Goal: Check status: Check status

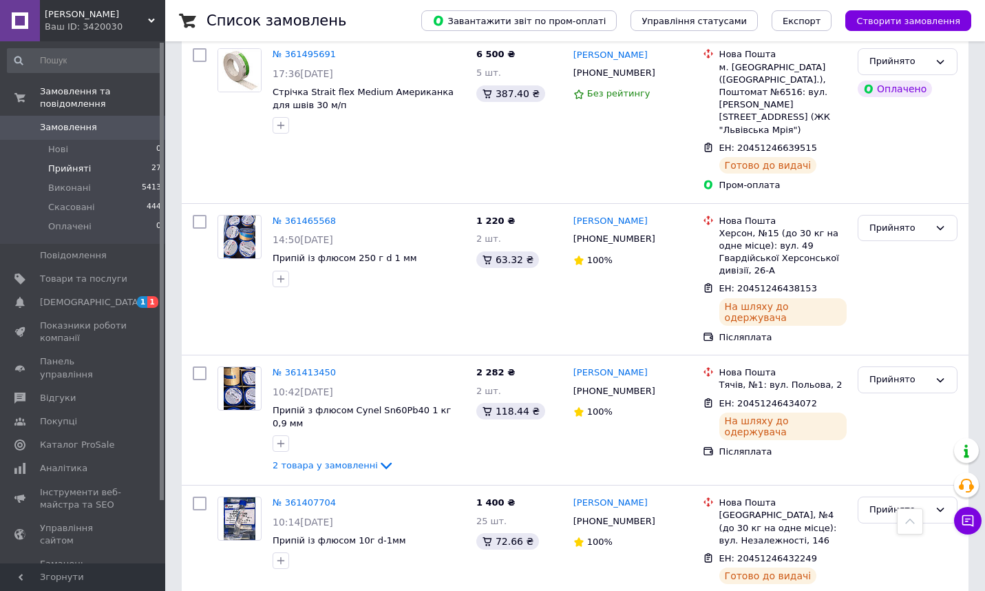
scroll to position [1149, 0]
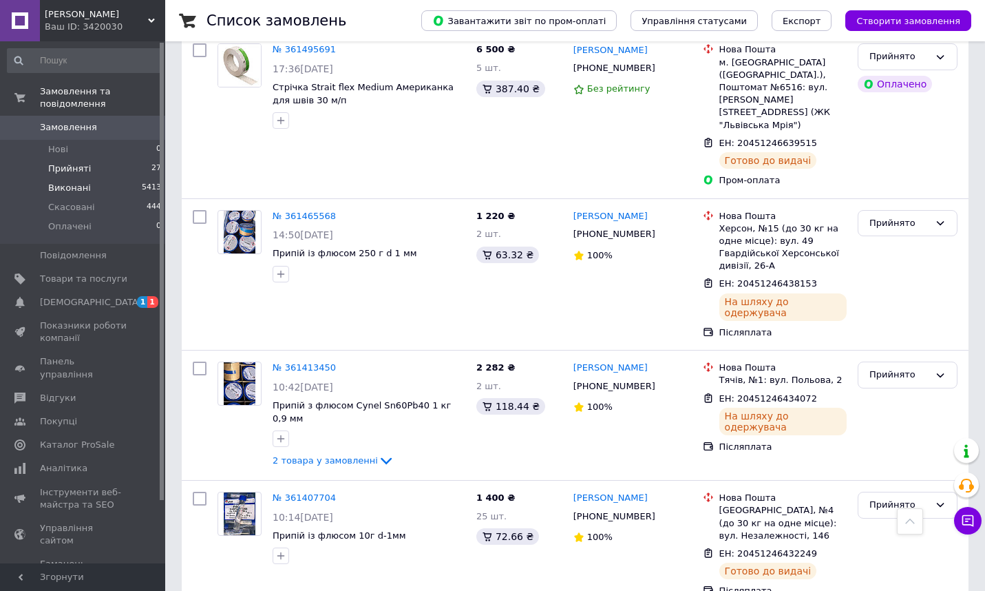
click at [76, 191] on span "Виконані" at bounding box center [69, 188] width 43 height 12
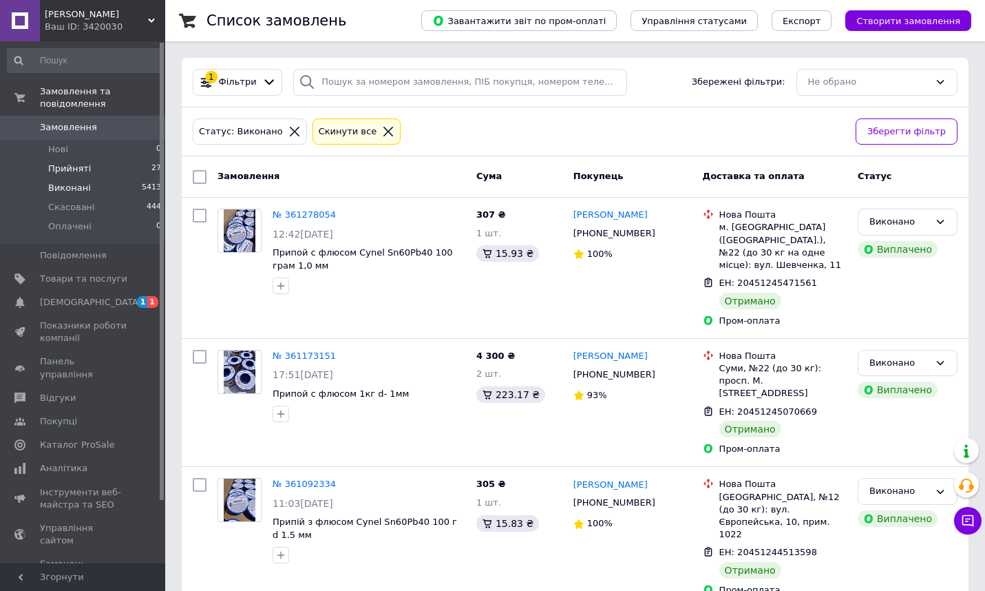
click at [68, 170] on span "Прийняті" at bounding box center [69, 168] width 43 height 12
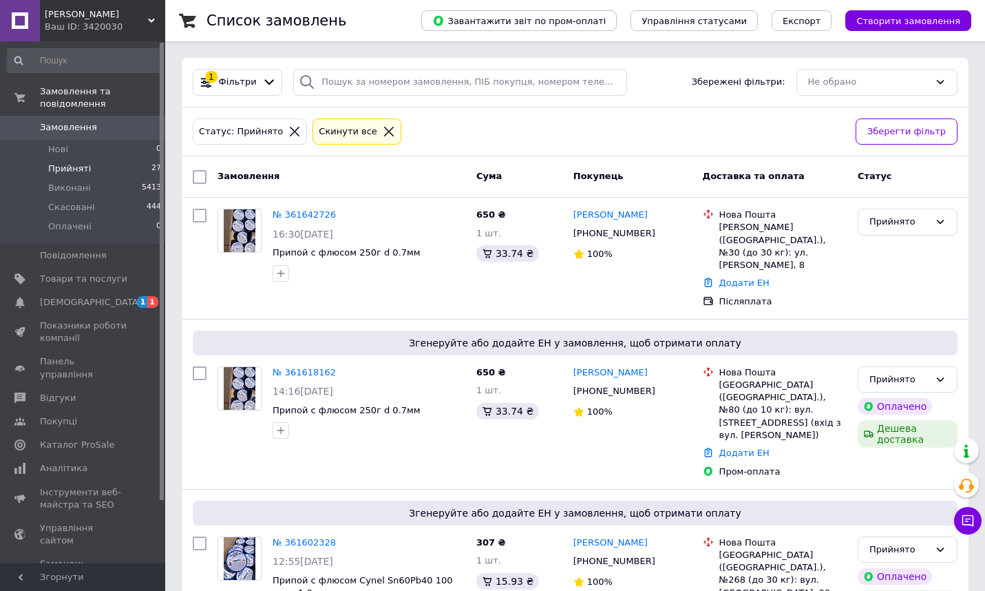
click at [80, 169] on span "Прийняті" at bounding box center [69, 168] width 43 height 12
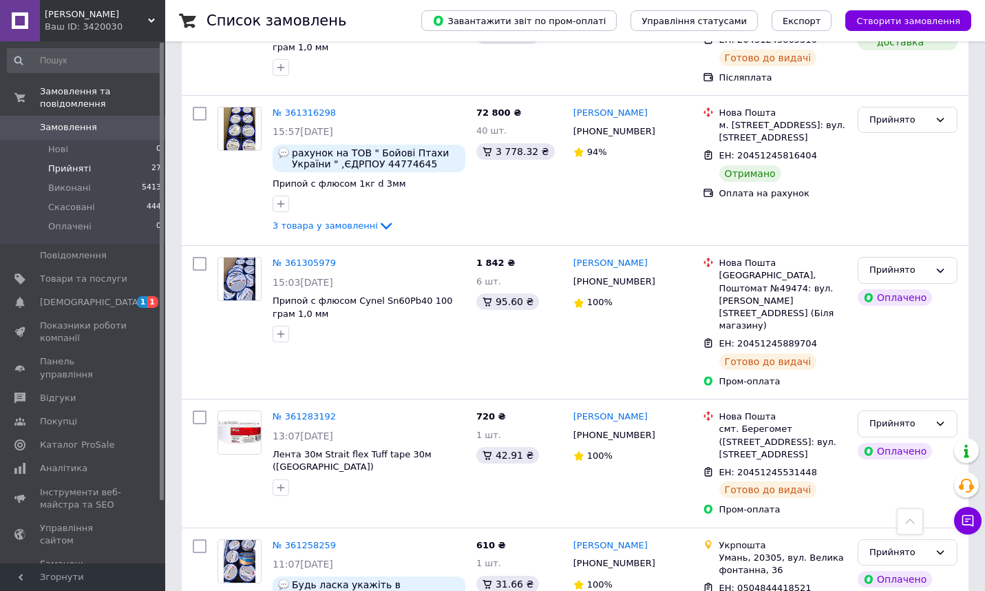
scroll to position [2252, 0]
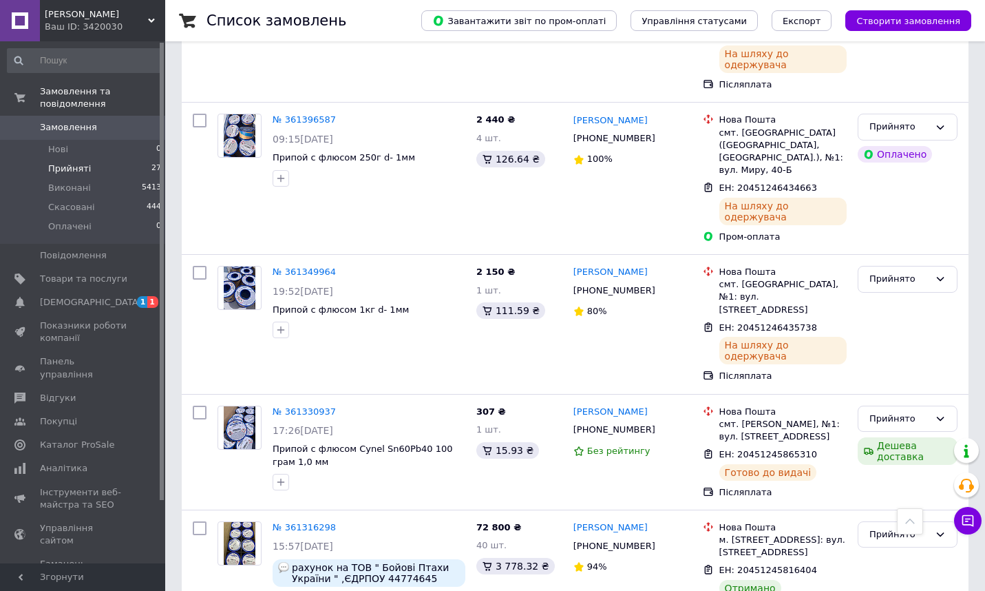
scroll to position [1806, 0]
click at [903, 528] on div "Прийнято" at bounding box center [899, 535] width 60 height 14
click at [890, 551] on li "Виконано" at bounding box center [907, 563] width 98 height 25
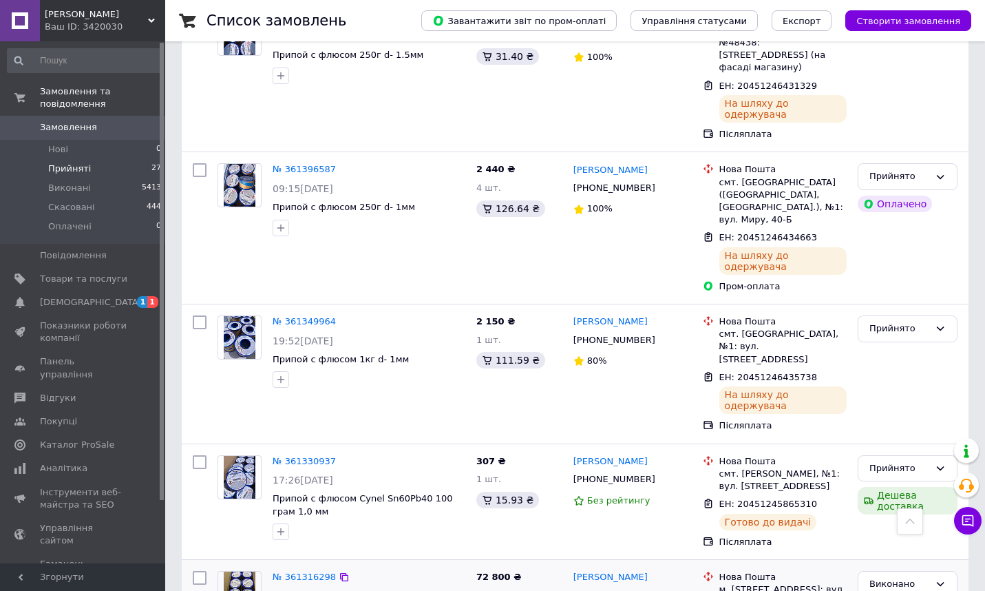
scroll to position [2252, 0]
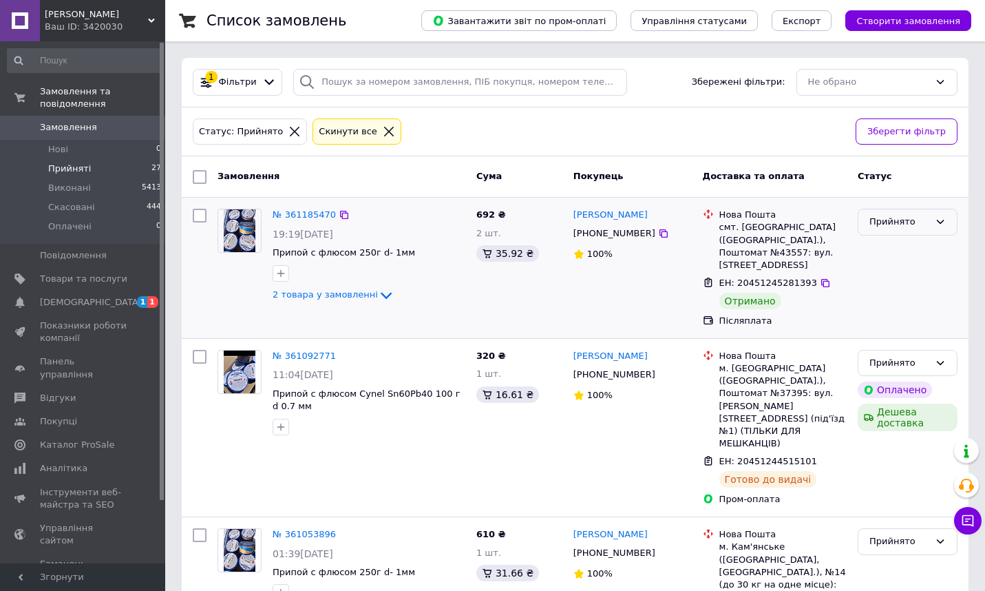
click at [909, 227] on div "Прийнято" at bounding box center [899, 222] width 60 height 14
click at [896, 251] on li "Виконано" at bounding box center [907, 250] width 98 height 25
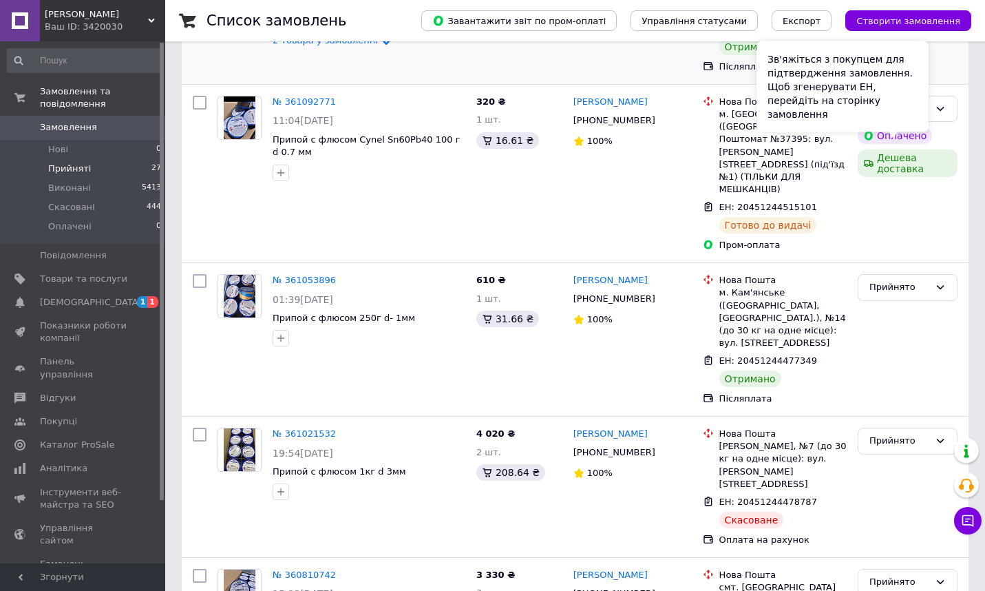
scroll to position [304, 0]
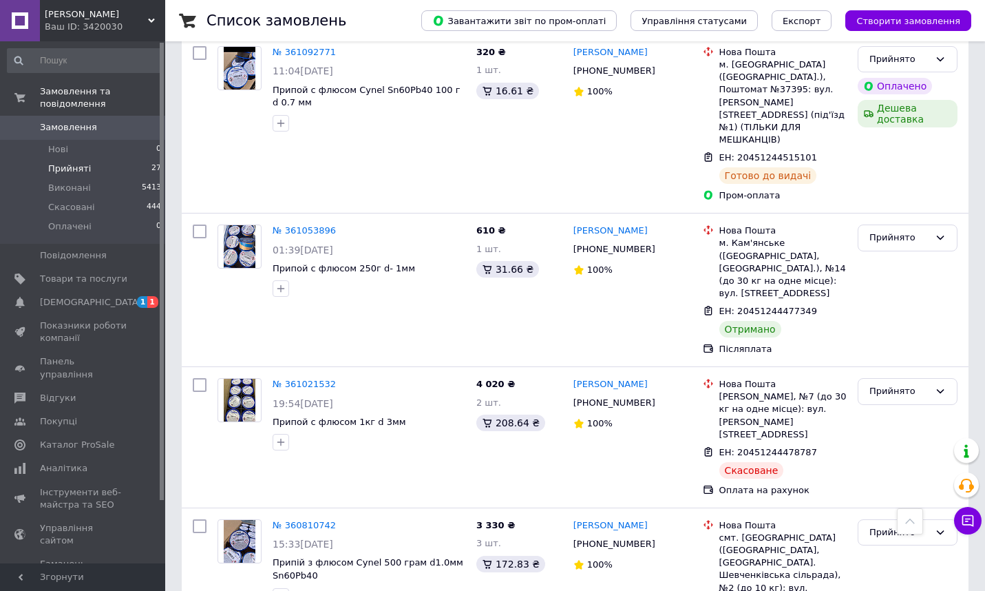
click at [927, 231] on div "Прийнято" at bounding box center [899, 238] width 60 height 14
click at [896, 261] on li "Виконано" at bounding box center [907, 266] width 98 height 25
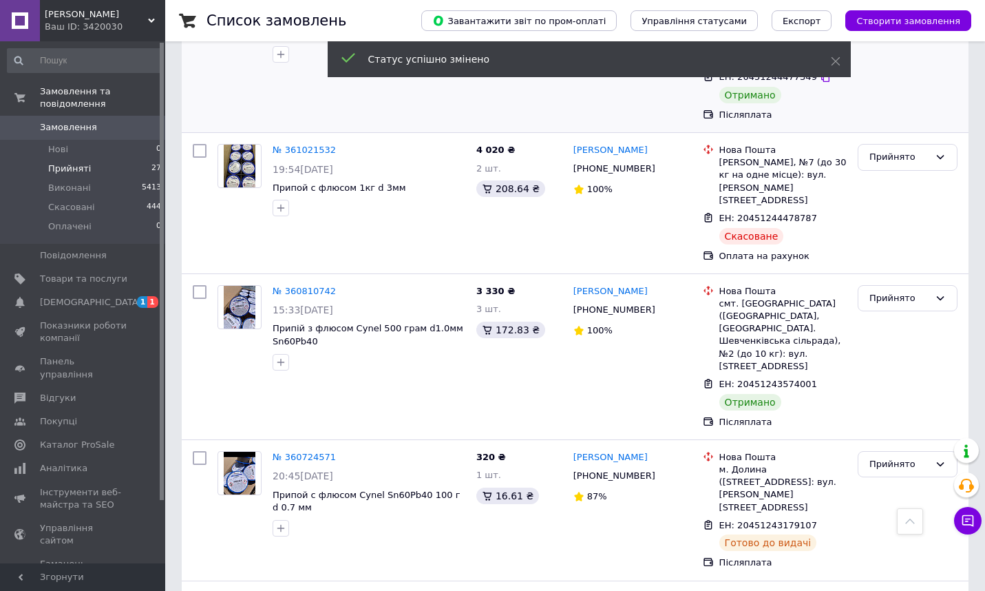
scroll to position [579, 0]
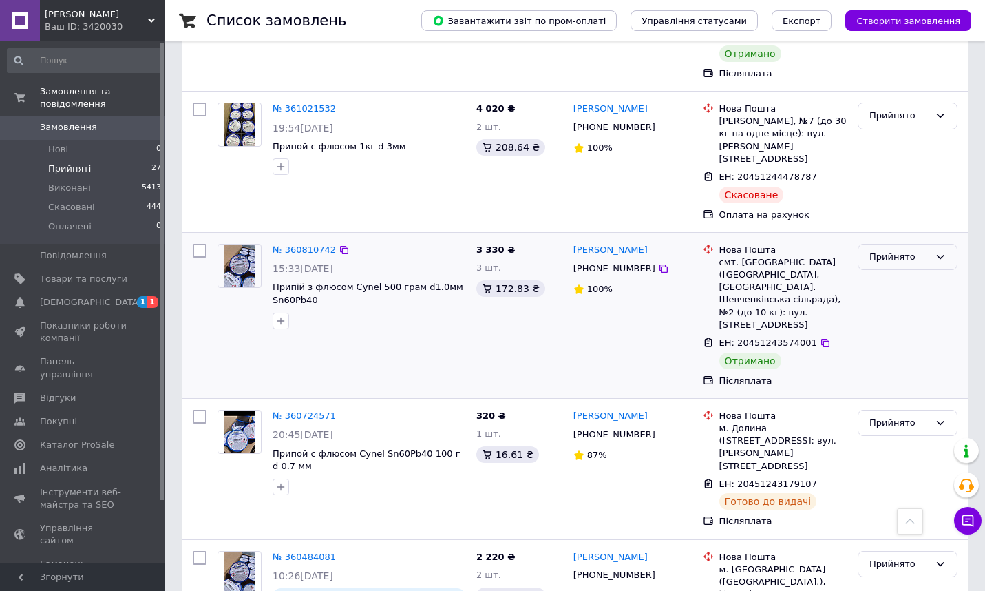
click at [916, 250] on div "Прийнято" at bounding box center [899, 257] width 60 height 14
click at [900, 273] on li "Виконано" at bounding box center [907, 285] width 98 height 25
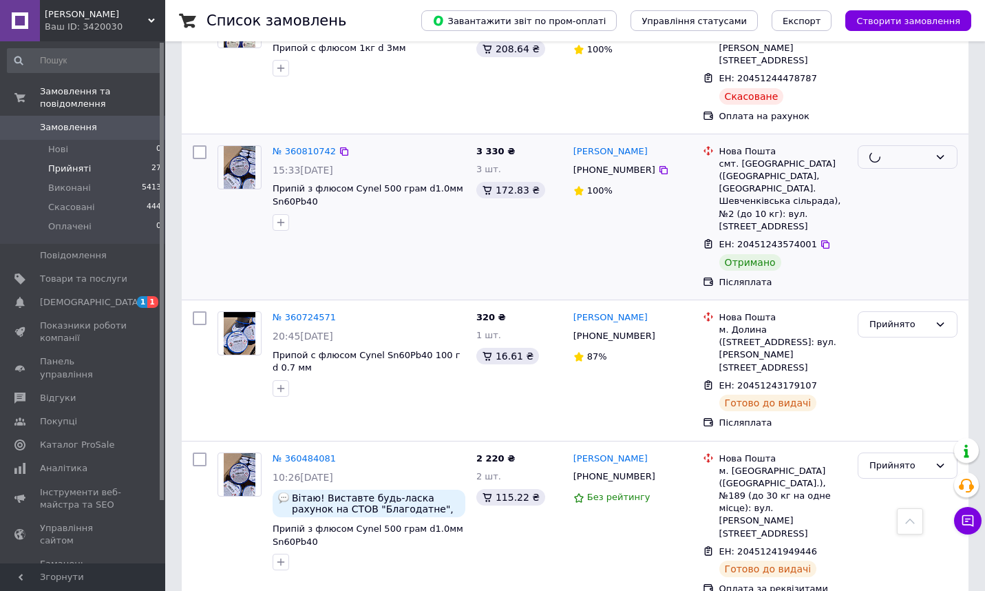
scroll to position [703, 0]
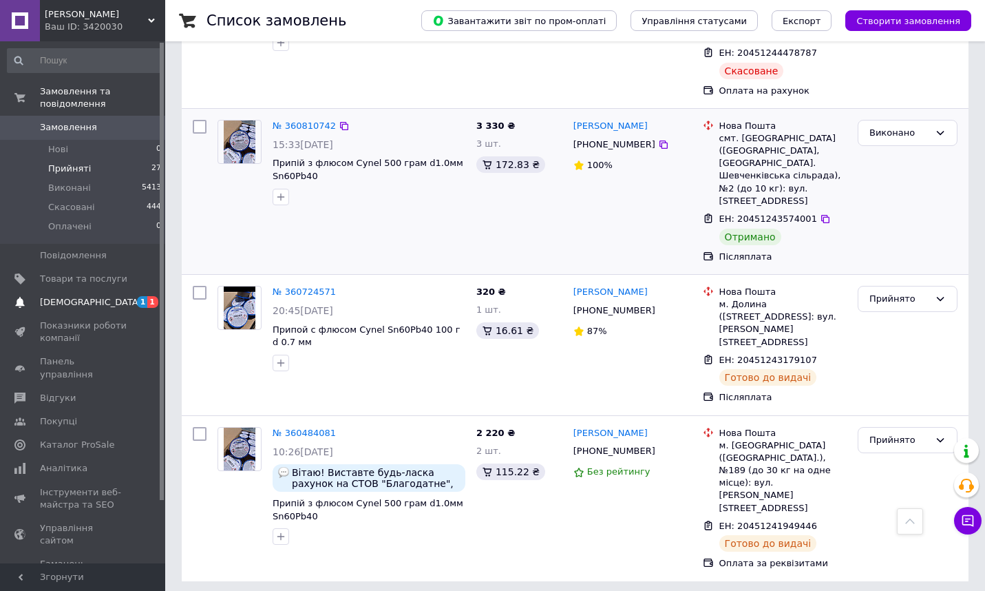
click at [72, 299] on span "[DEMOGRAPHIC_DATA]" at bounding box center [91, 302] width 102 height 12
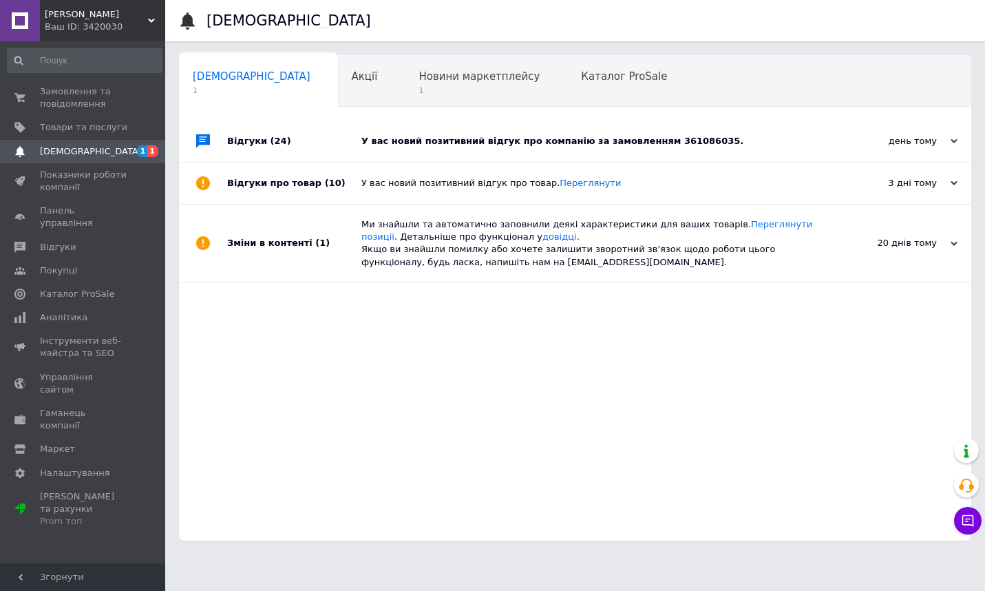
click at [427, 137] on div "У вас новий позитивний відгук про компанію за замовленням 361086035." at bounding box center [590, 141] width 458 height 12
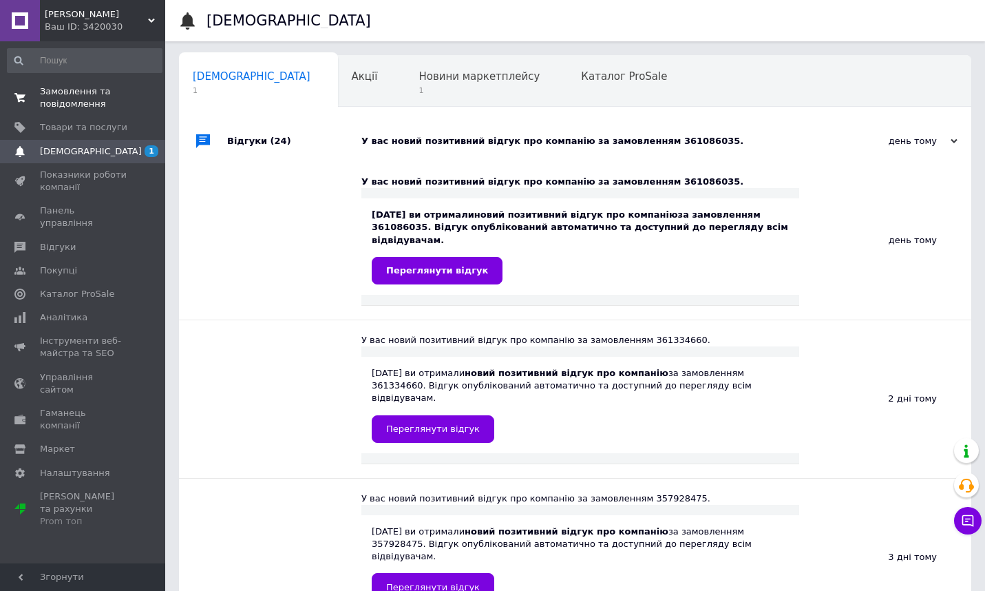
click at [67, 96] on span "Замовлення та повідомлення" at bounding box center [83, 97] width 87 height 25
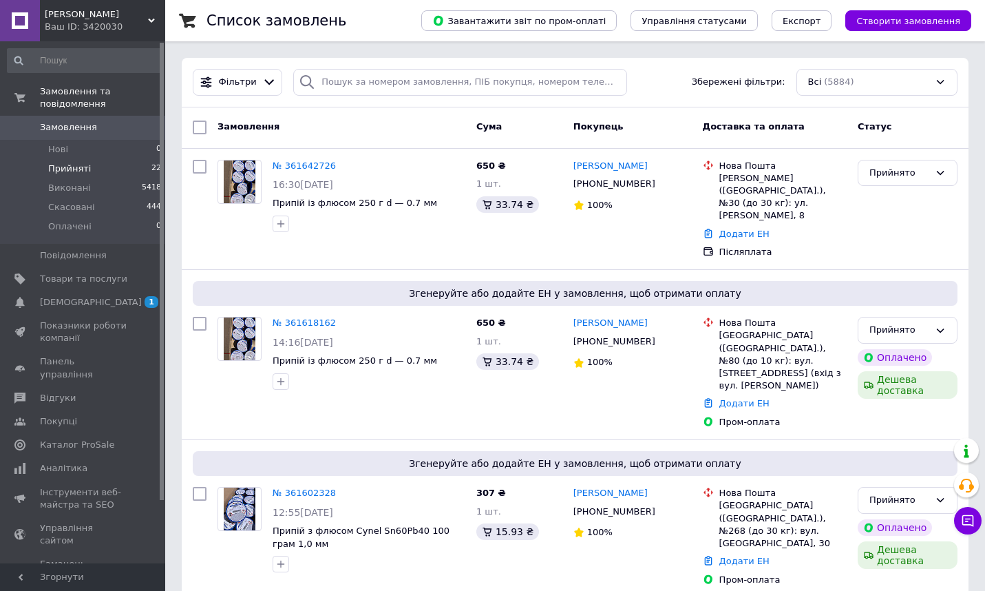
click at [67, 169] on span "Прийняті" at bounding box center [69, 168] width 43 height 12
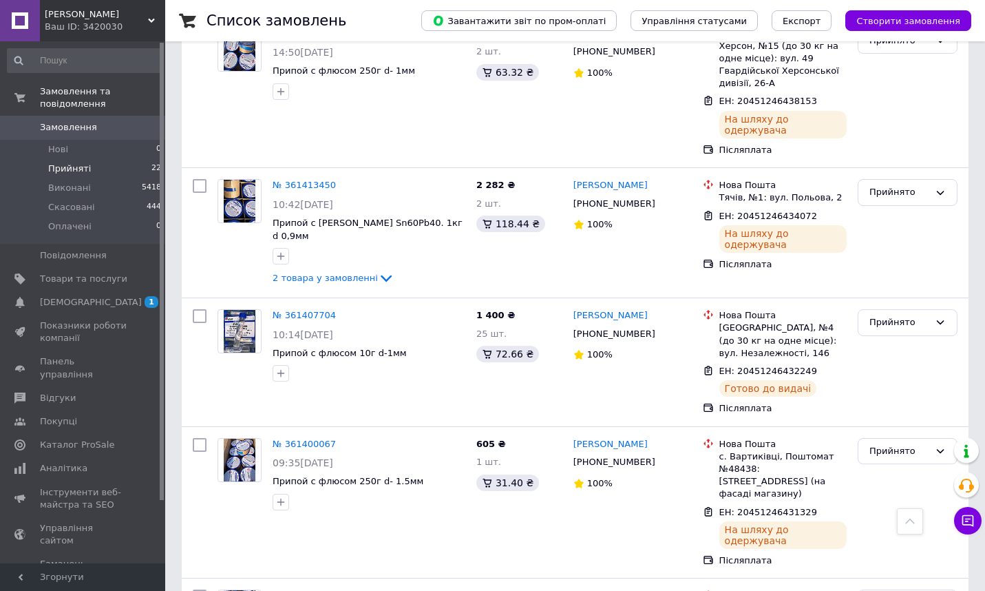
scroll to position [2256, 0]
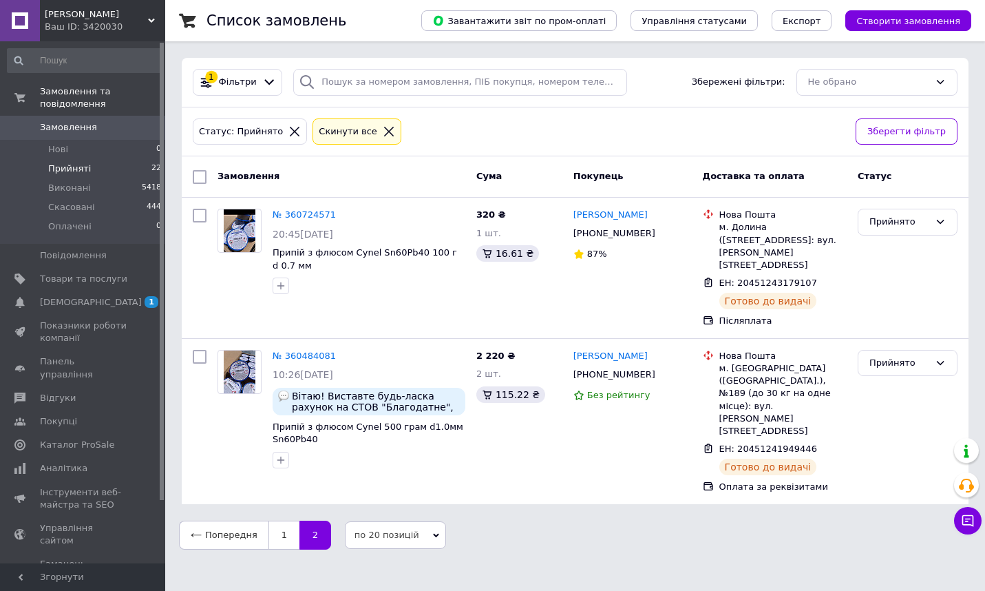
click at [70, 171] on span "Прийняті" at bounding box center [69, 168] width 43 height 12
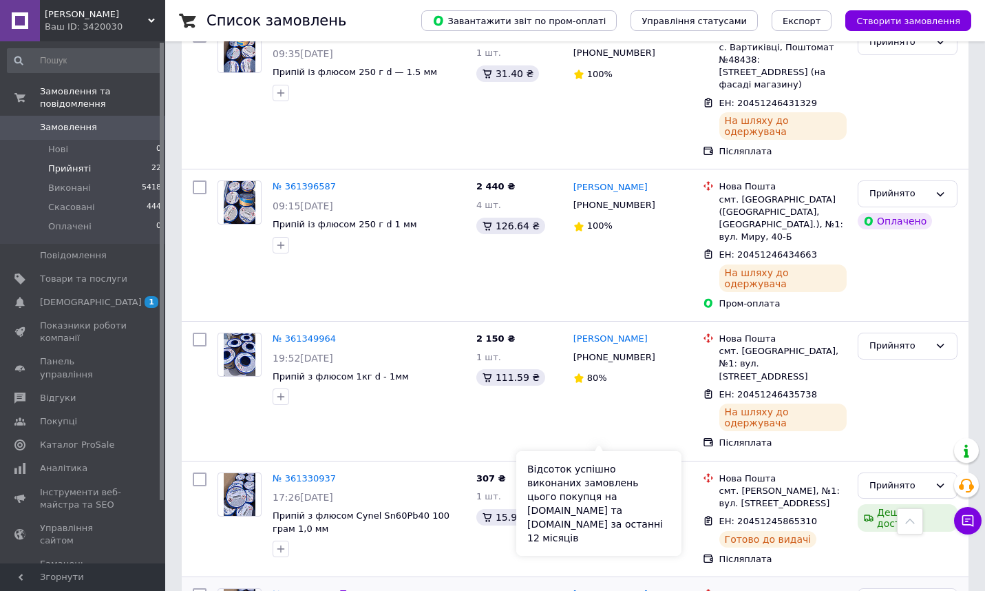
scroll to position [1738, 0]
